Goal: Task Accomplishment & Management: Manage account settings

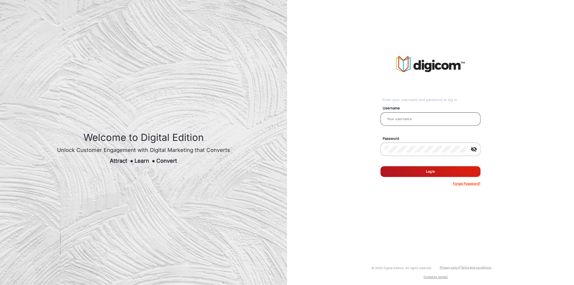
type input "TestHabanero"
click at [428, 119] on input "TestHabanero" at bounding box center [431, 119] width 92 height 6
click at [437, 154] on div at bounding box center [426, 149] width 82 height 15
click at [391, 117] on input "sa" at bounding box center [431, 119] width 92 height 6
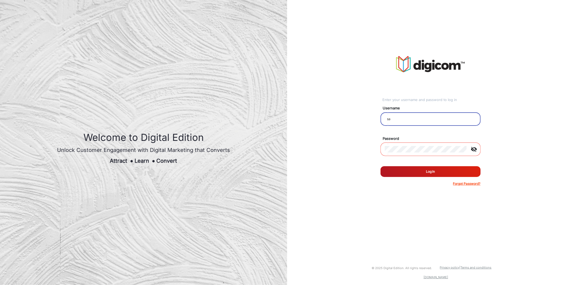
type input "s"
type input "TestHabanero"
click at [438, 171] on button "Log In" at bounding box center [431, 171] width 100 height 11
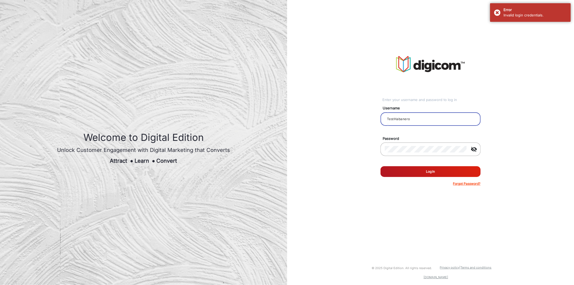
click at [415, 120] on input "TestHabanero" at bounding box center [431, 119] width 92 height 6
type input "[PERSON_NAME]"
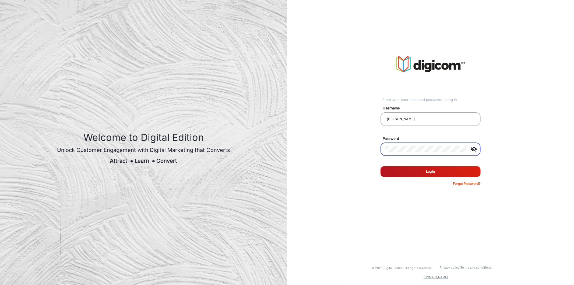
click at [431, 174] on button "Log In" at bounding box center [431, 171] width 100 height 11
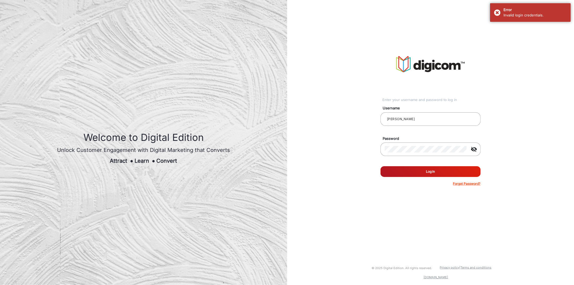
click at [438, 160] on div at bounding box center [431, 159] width 100 height 6
click at [470, 150] on mat-icon "visibility_off" at bounding box center [474, 149] width 13 height 6
click at [472, 149] on mat-icon "visibility" at bounding box center [474, 149] width 13 height 6
click at [472, 149] on mat-icon "visibility_off" at bounding box center [474, 149] width 13 height 6
click at [472, 149] on mat-icon "visibility" at bounding box center [474, 149] width 13 height 6
